Goal: Find contact information: Find contact information

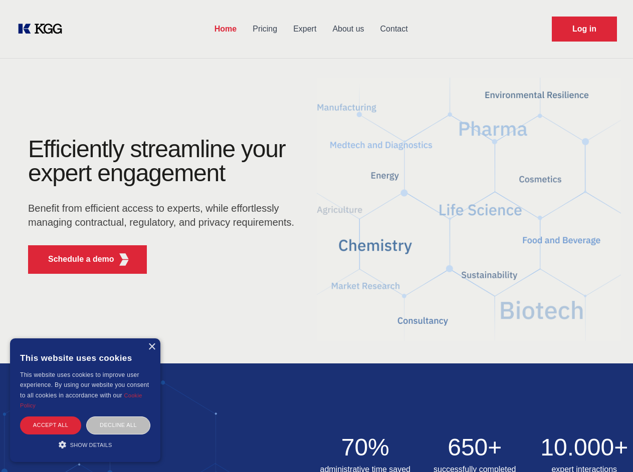
click at [316, 236] on div "Efficiently streamline your expert engagement Benefit from efficient access to …" at bounding box center [164, 209] width 305 height 145
click at [75, 260] on p "Schedule a demo" at bounding box center [81, 260] width 66 height 12
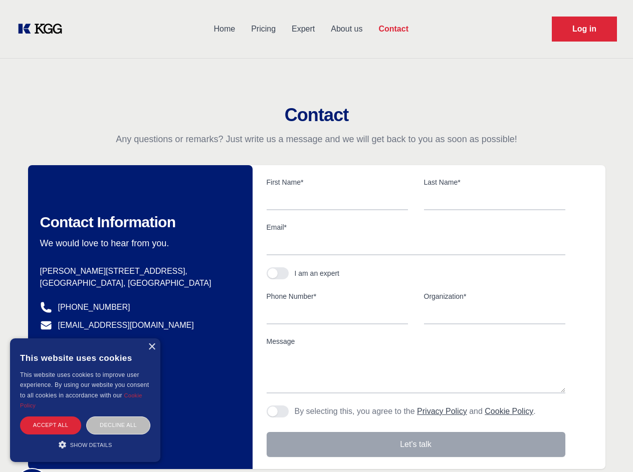
click at [151, 347] on div "× This website uses cookies This website uses cookies to improve user experienc…" at bounding box center [85, 401] width 150 height 124
click at [51, 425] on div "Accept all" at bounding box center [50, 426] width 61 height 18
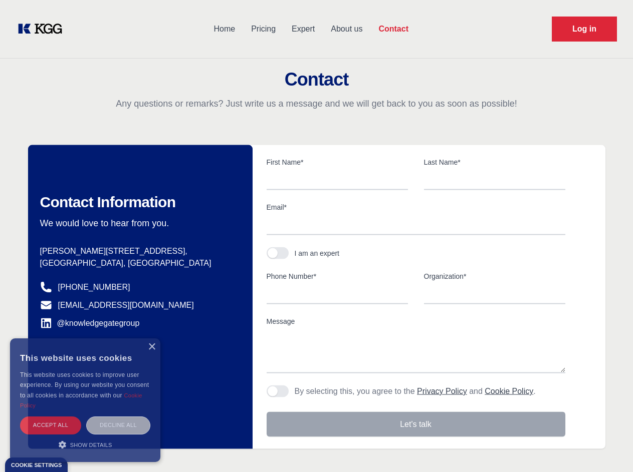
click at [118, 425] on div "Decline all" at bounding box center [118, 426] width 64 height 18
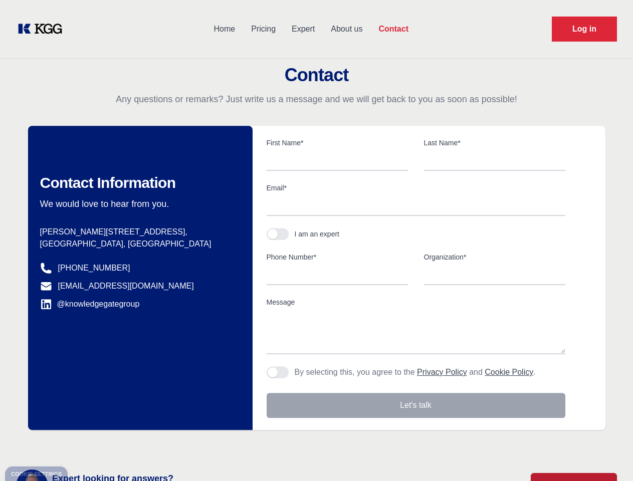
click at [85, 445] on main "Contact Any questions or remarks? Just write us a message and we will get back …" at bounding box center [316, 261] width 633 height 522
